Goal: Task Accomplishment & Management: Manage account settings

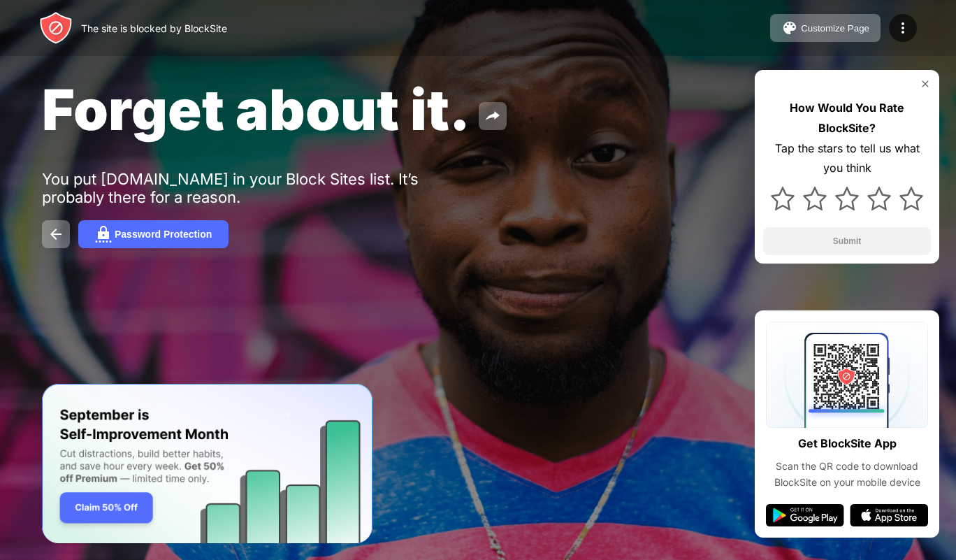
click at [902, 30] on img at bounding box center [903, 28] width 17 height 17
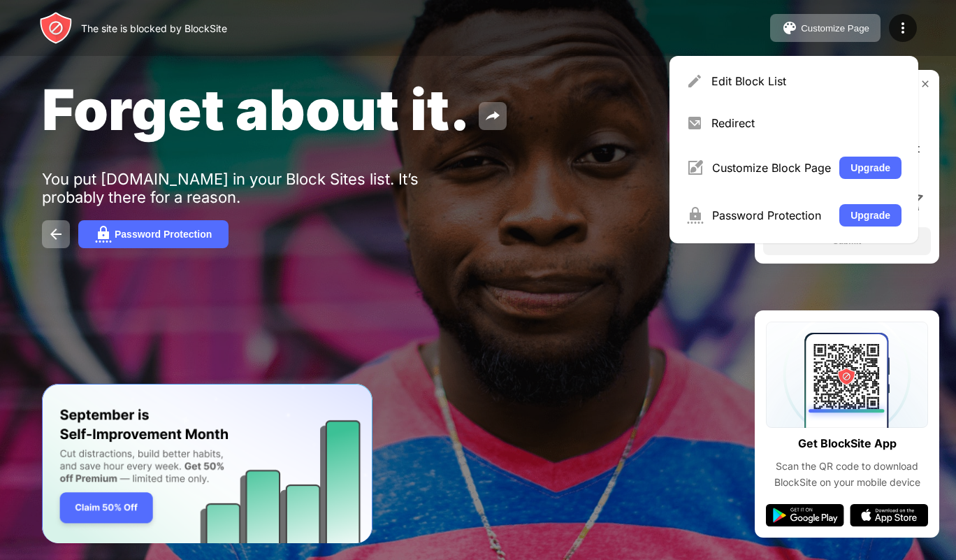
click at [737, 82] on div "Edit Block List" at bounding box center [807, 81] width 190 height 14
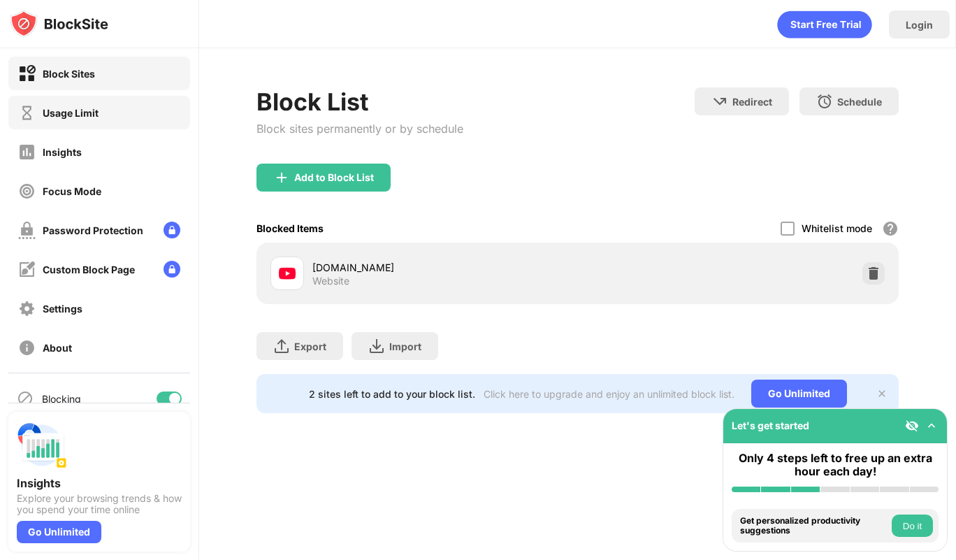
click at [80, 117] on div "Usage Limit" at bounding box center [71, 113] width 56 height 12
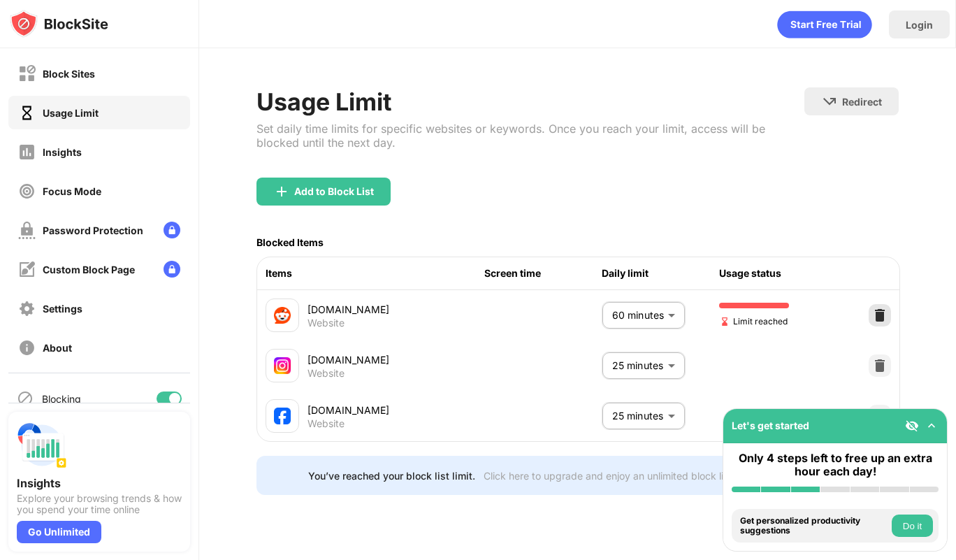
click at [879, 317] on img at bounding box center [880, 315] width 14 height 14
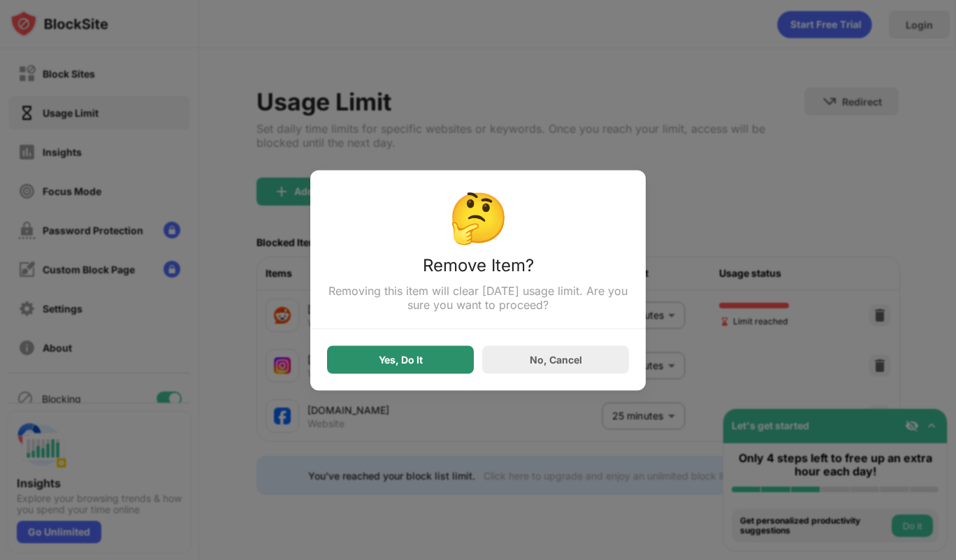
click at [437, 361] on div "Yes, Do It" at bounding box center [400, 359] width 147 height 28
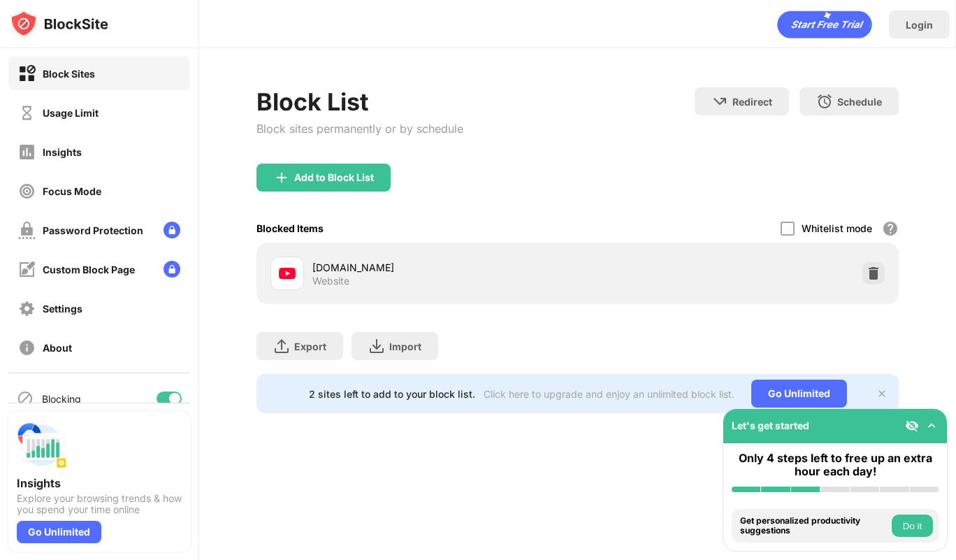
click at [84, 159] on div "Insights" at bounding box center [99, 152] width 182 height 34
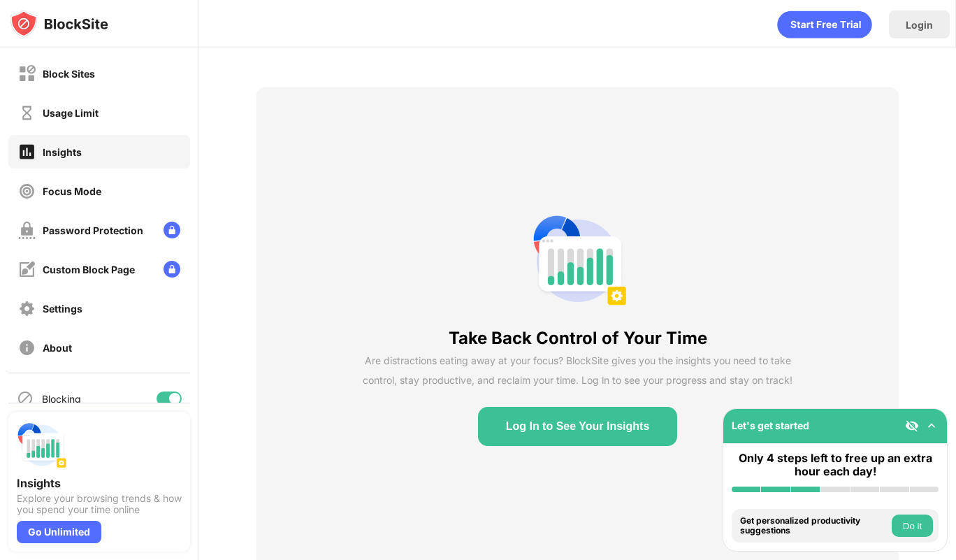
click at [62, 117] on div "Usage Limit" at bounding box center [71, 113] width 56 height 12
